Goal: Task Accomplishment & Management: Manage account settings

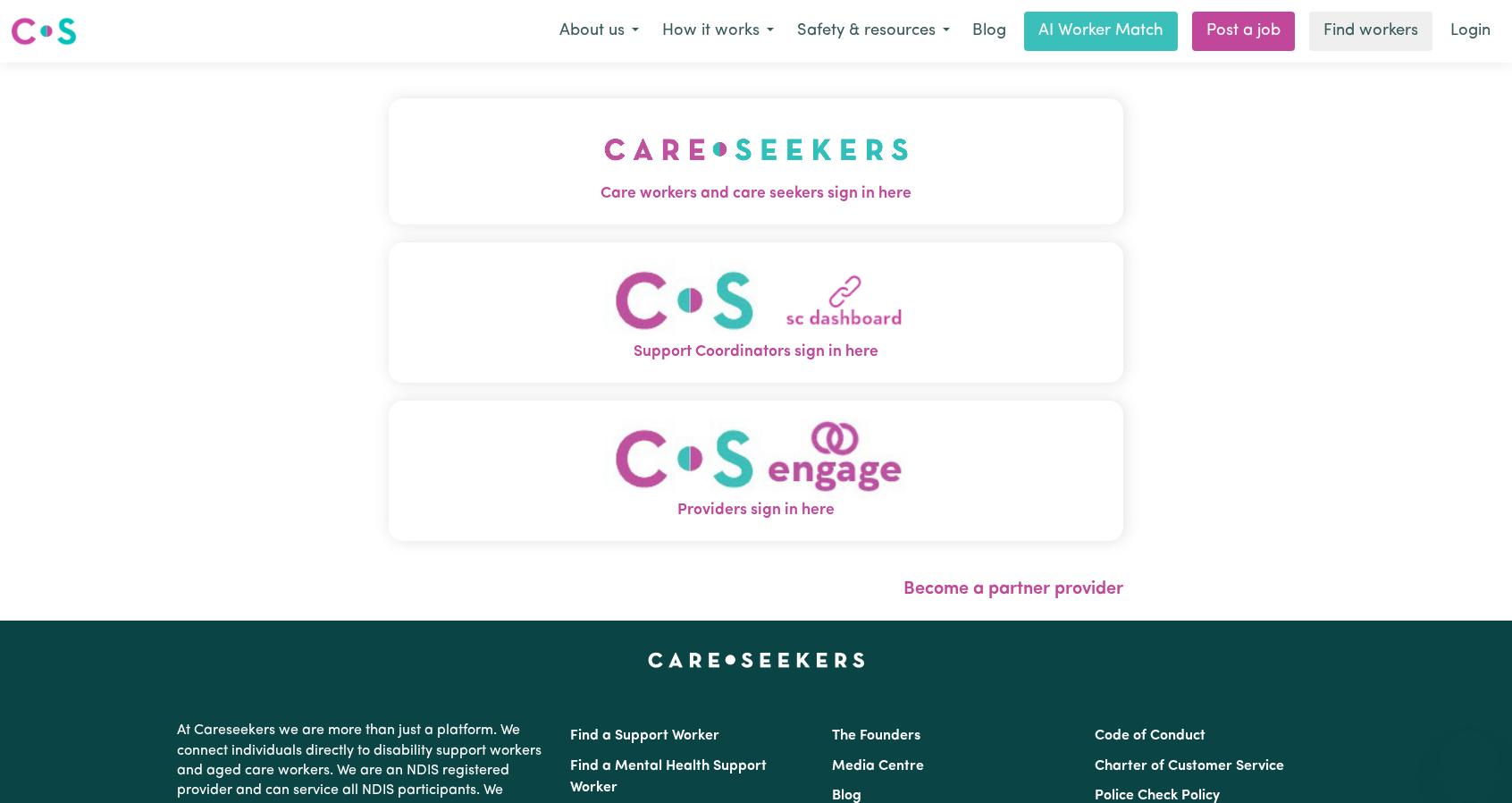
click at [687, 219] on button "Care workers and care seekers sign in here" at bounding box center [756, 161] width 735 height 125
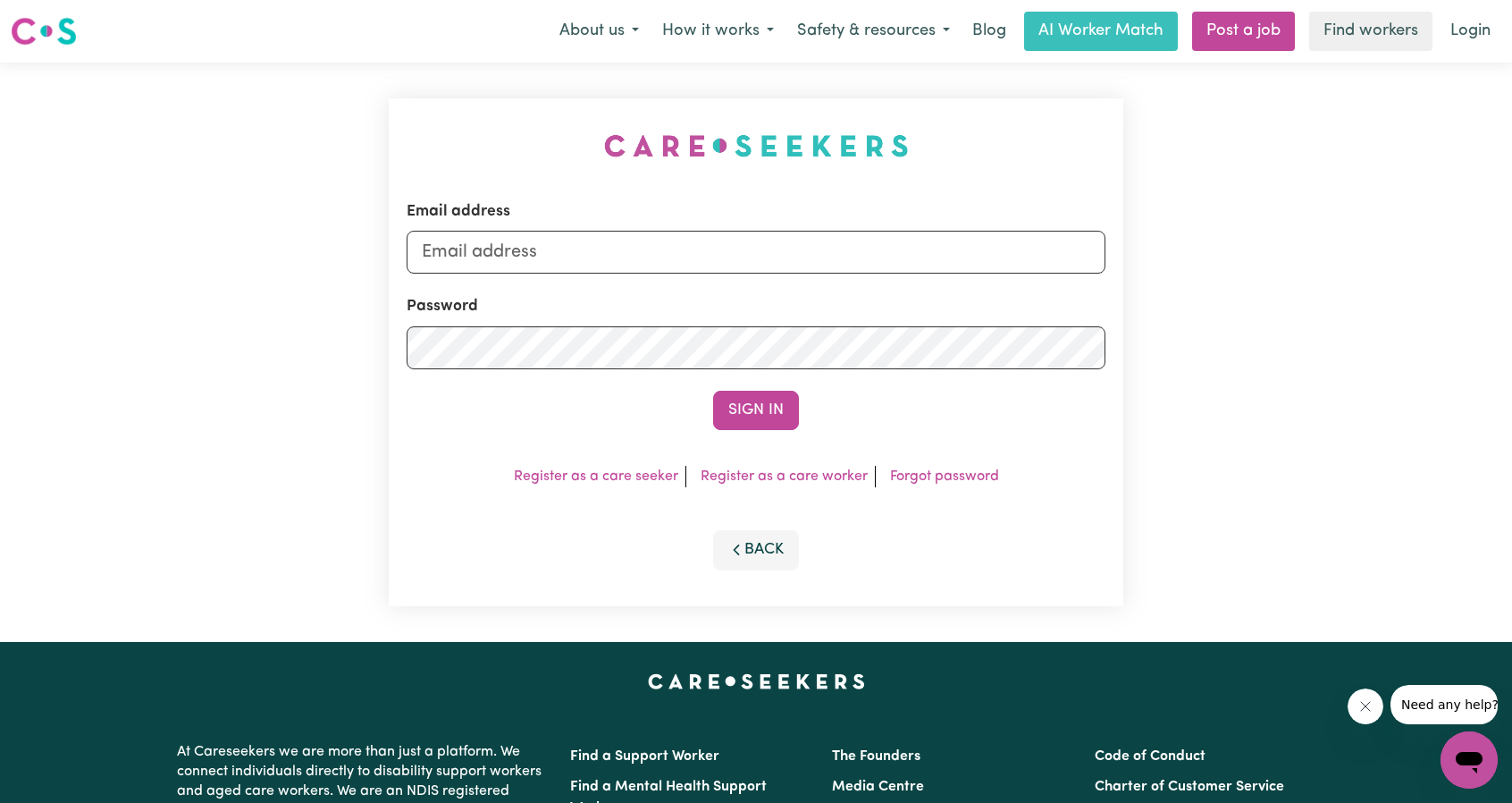
click at [747, 230] on div "Email address" at bounding box center [756, 237] width 699 height 74
click at [726, 264] on input "Email address" at bounding box center [756, 252] width 699 height 43
drag, startPoint x: 513, startPoint y: 253, endPoint x: 756, endPoint y: 288, distance: 245.5
click at [765, 270] on input "[EMAIL_ADDRESS][PERSON_NAME][DOMAIN_NAME]" at bounding box center [756, 252] width 699 height 43
type input "[EMAIL_ADDRESS][DOMAIN_NAME]"
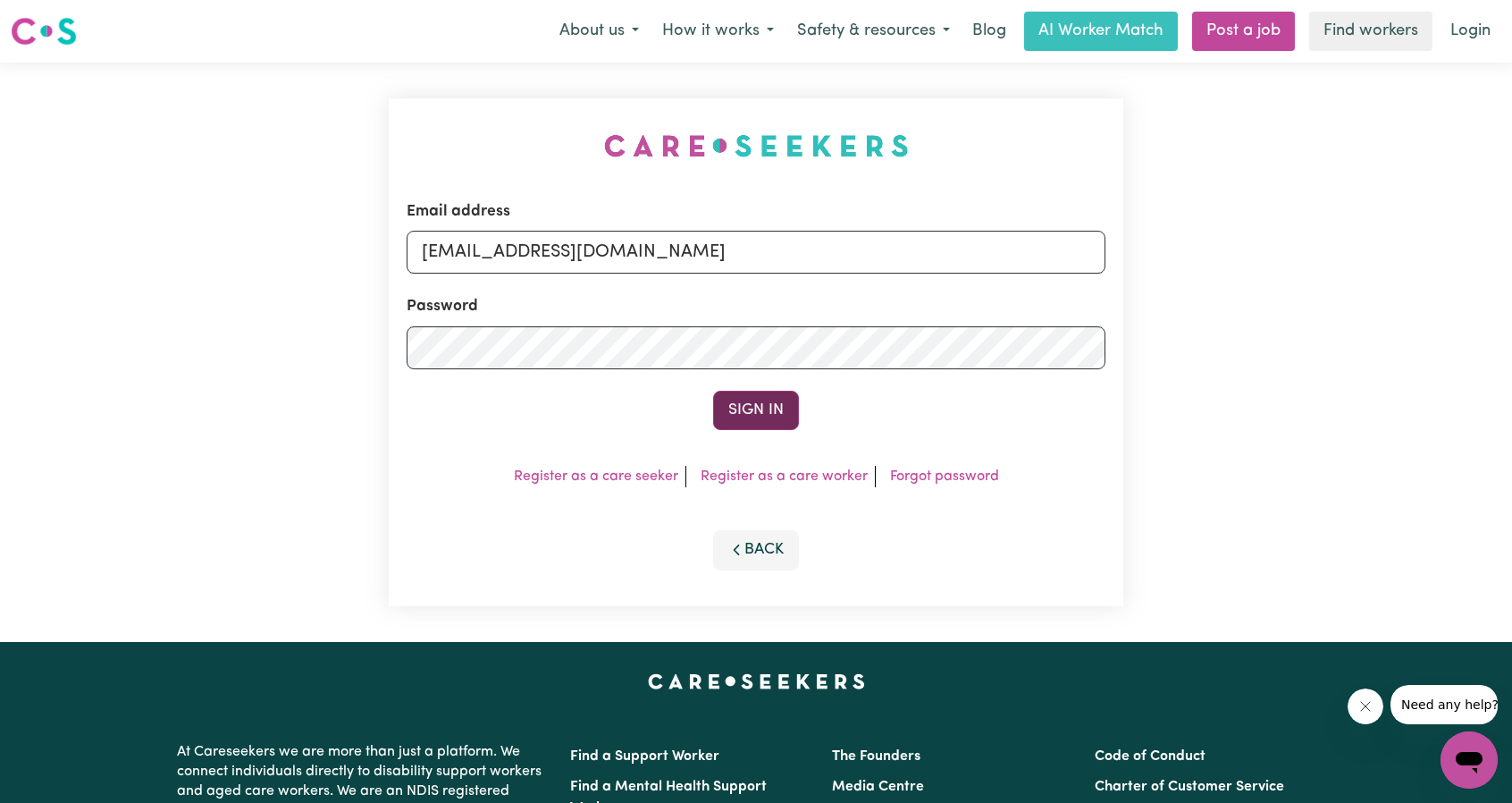
click at [743, 406] on button "Sign In" at bounding box center [756, 410] width 86 height 40
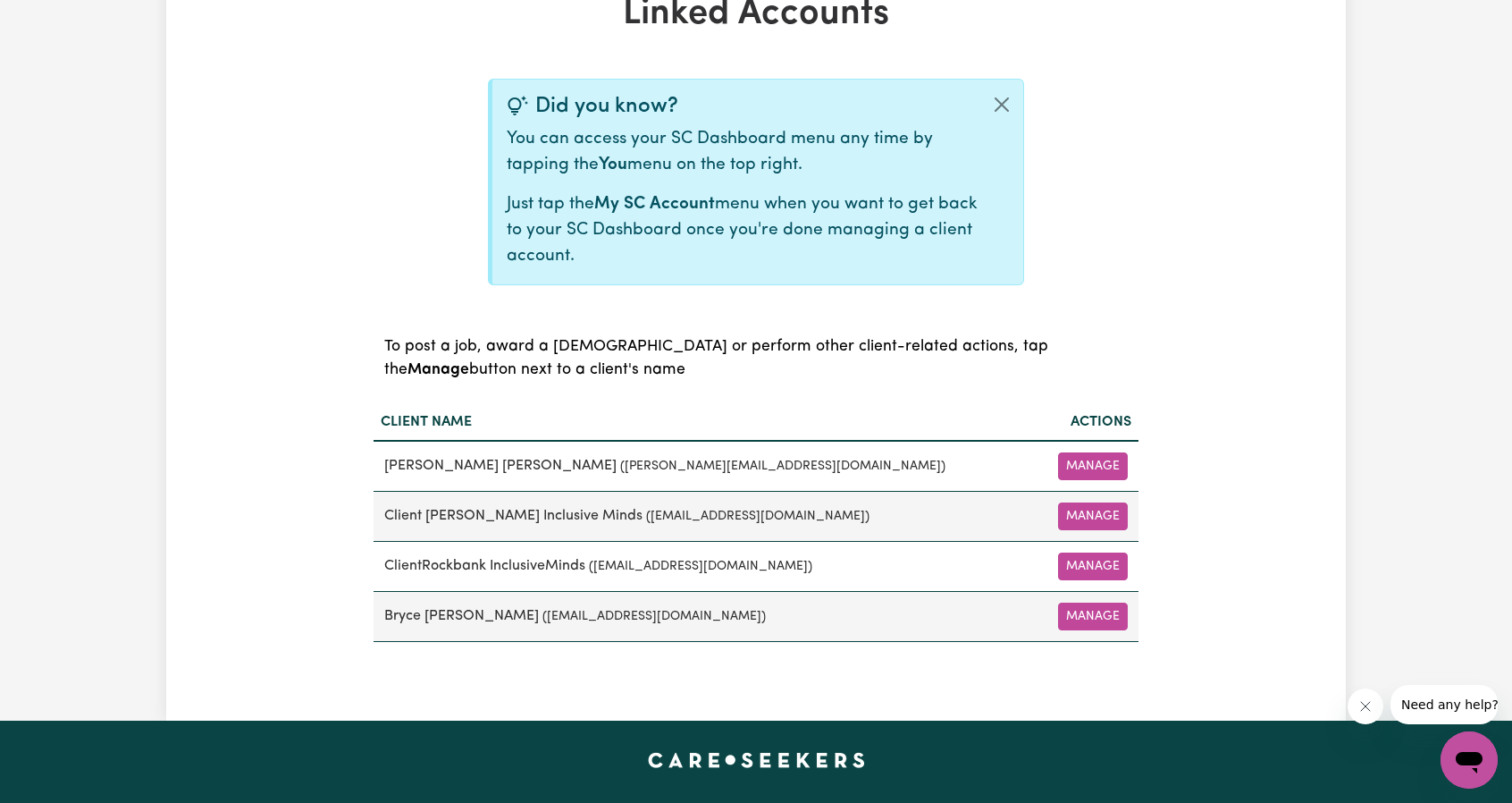
scroll to position [447, 0]
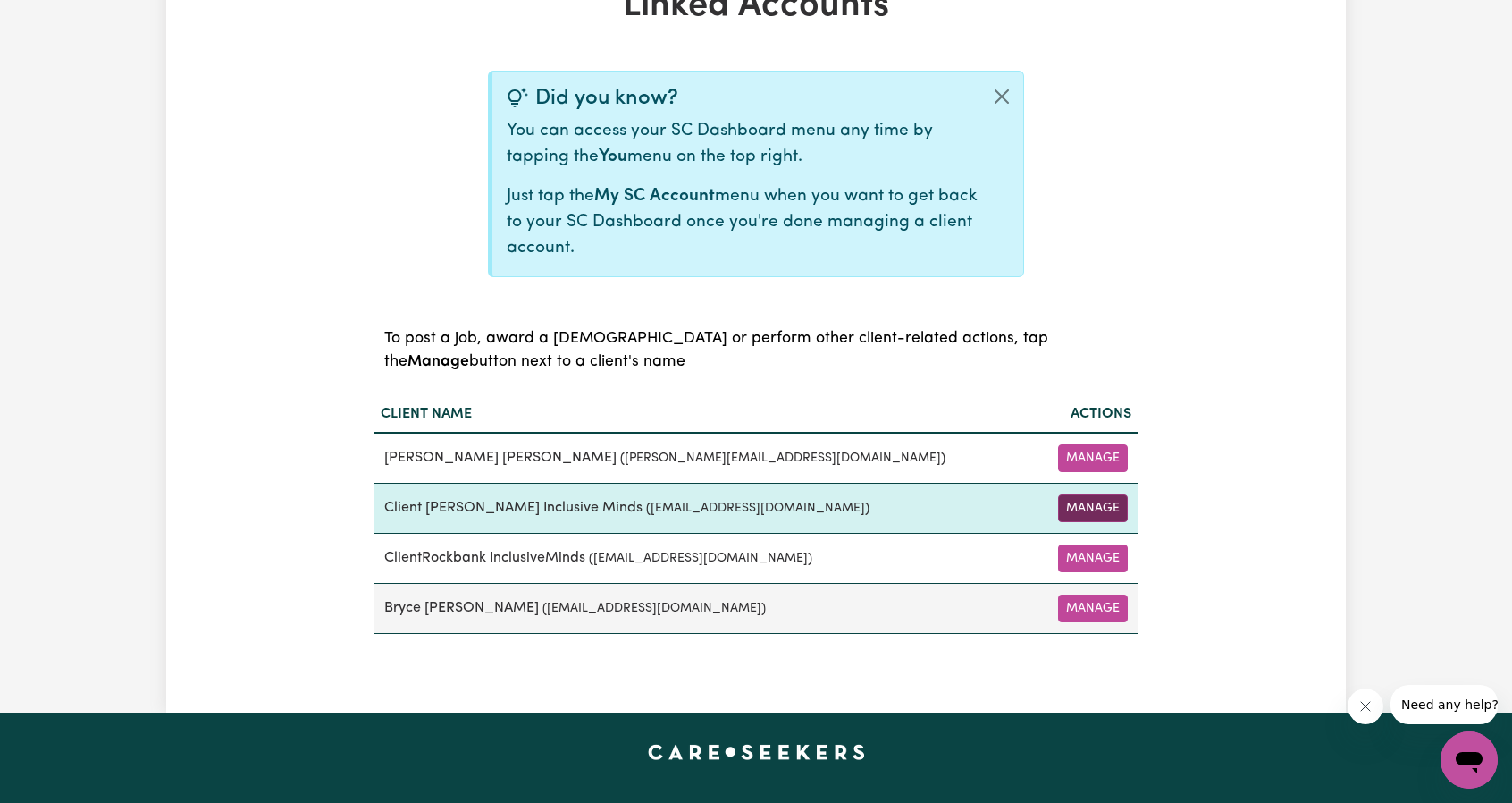
click at [1077, 513] on button "Manage" at bounding box center [1093, 508] width 70 height 27
